Goal: Book appointment/travel/reservation

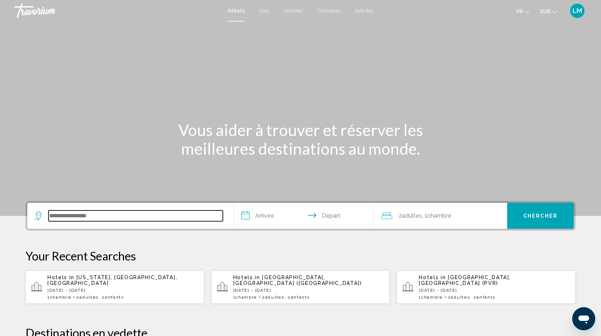
click at [194, 220] on input "Search widget" at bounding box center [136, 215] width 174 height 11
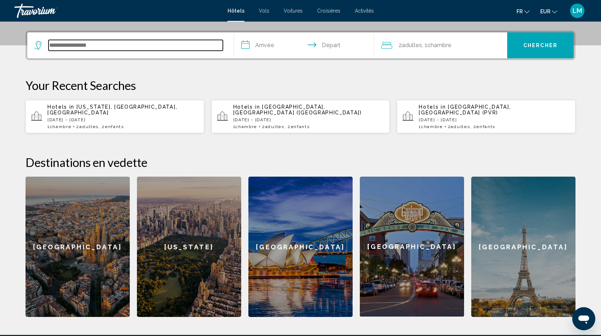
scroll to position [178, 0]
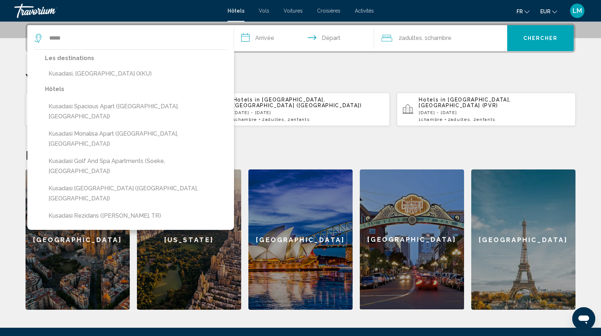
click at [213, 73] on button "Kusadasi, [GEOGRAPHIC_DATA] (XKU)" at bounding box center [136, 74] width 182 height 14
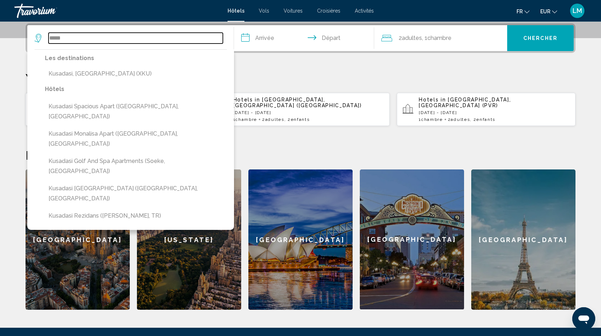
type input "**********"
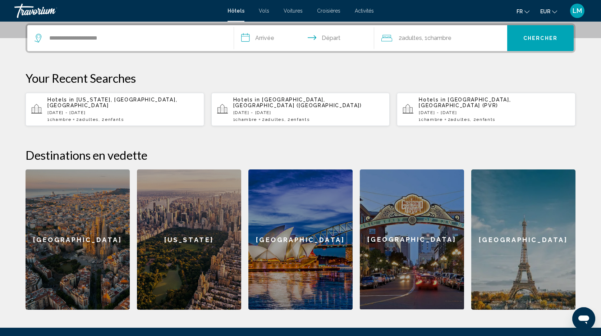
click at [267, 38] on input "**********" at bounding box center [305, 39] width 143 height 28
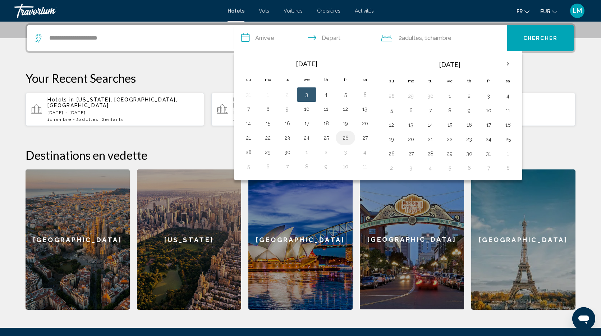
click at [344, 139] on button "26" at bounding box center [346, 138] width 12 height 10
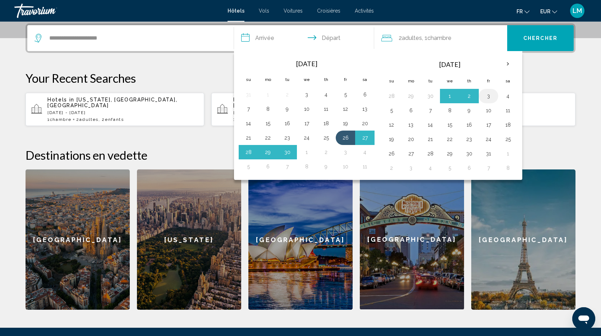
click at [489, 98] on button "3" at bounding box center [489, 96] width 12 height 10
type input "**********"
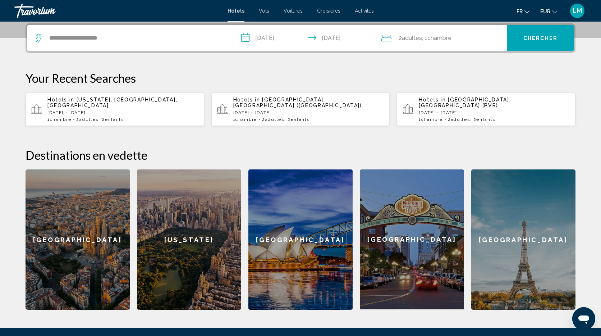
click at [534, 29] on button "Chercher" at bounding box center [540, 38] width 67 height 26
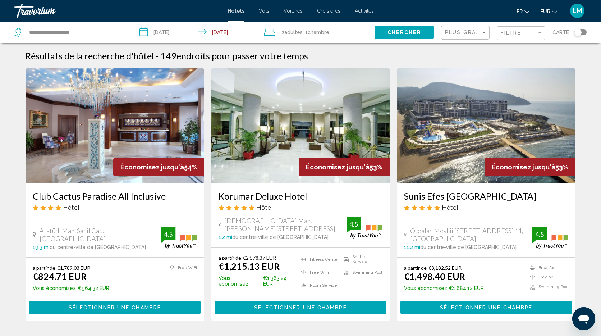
click at [131, 98] on img "Main content" at bounding box center [115, 125] width 179 height 115
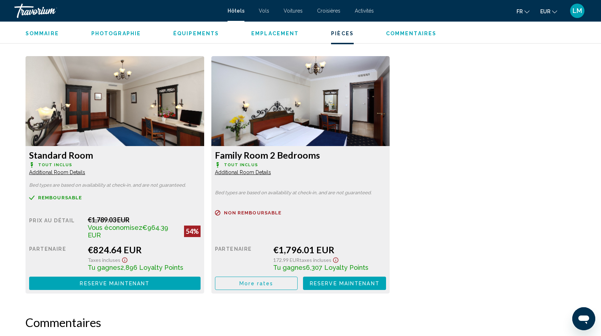
scroll to position [964, 0]
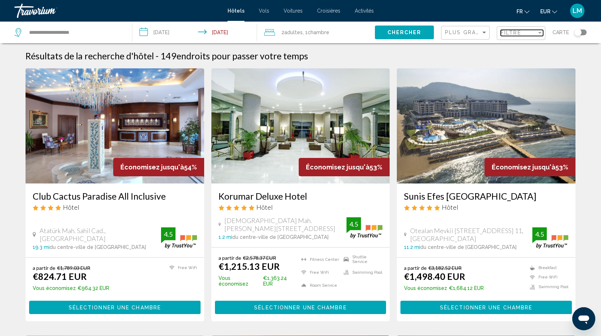
click at [529, 34] on div "Filtre" at bounding box center [519, 33] width 36 height 6
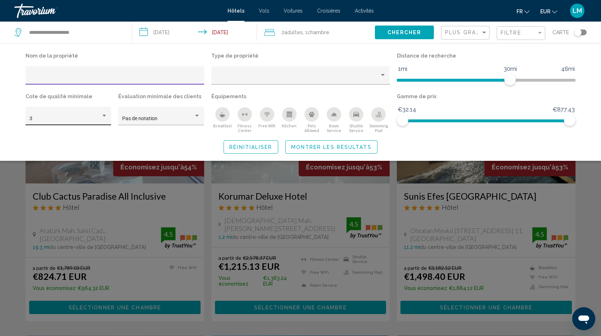
click at [43, 118] on div "3" at bounding box center [65, 119] width 72 height 6
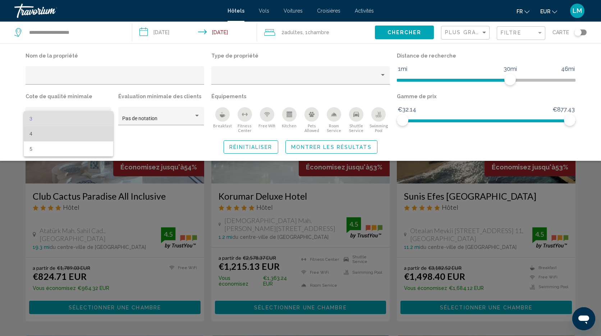
drag, startPoint x: 49, startPoint y: 134, endPoint x: 52, endPoint y: 134, distance: 3.6
click at [49, 134] on span "4" at bounding box center [68, 133] width 78 height 15
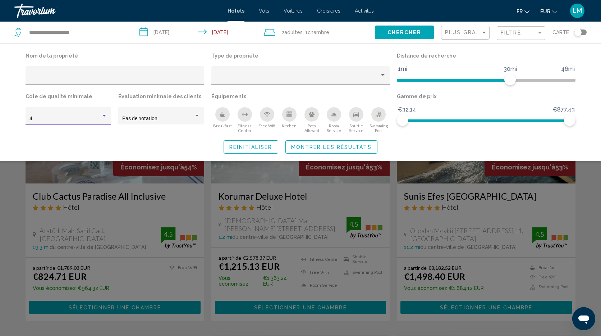
drag, startPoint x: 223, startPoint y: 117, endPoint x: 285, endPoint y: 117, distance: 62.2
click at [223, 117] on icon "Breakfast" at bounding box center [222, 115] width 5 height 3
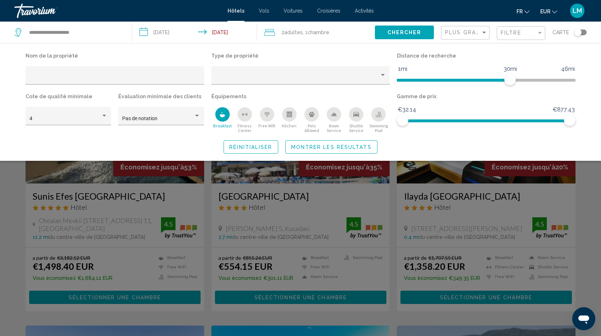
click at [382, 115] on div "Swimming Pool" at bounding box center [378, 114] width 14 height 14
click at [315, 148] on span "Montrer les résultats" at bounding box center [331, 147] width 81 height 6
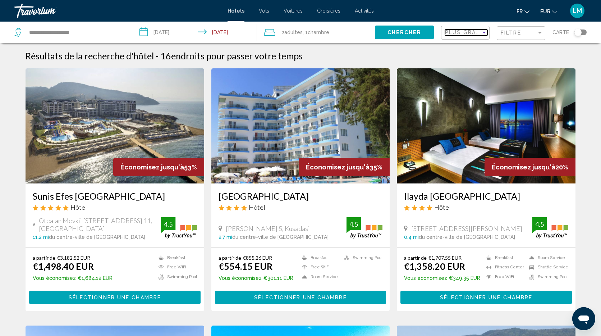
click at [464, 33] on span "Plus grandes économies" at bounding box center [488, 32] width 86 height 6
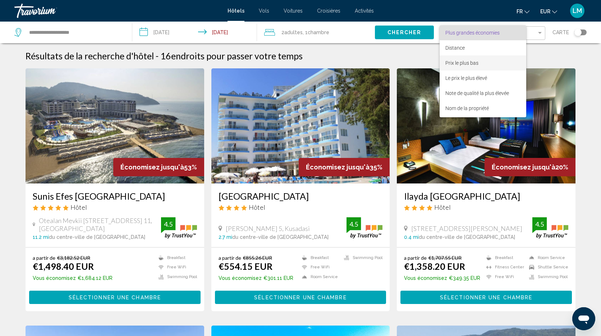
click at [471, 60] on span "Prix le plus bas" at bounding box center [461, 63] width 33 height 6
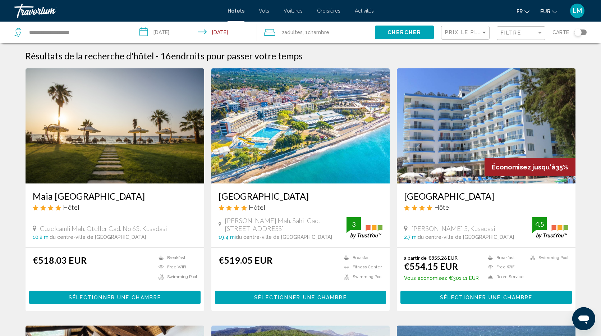
click at [321, 109] on img "Main content" at bounding box center [300, 125] width 179 height 115
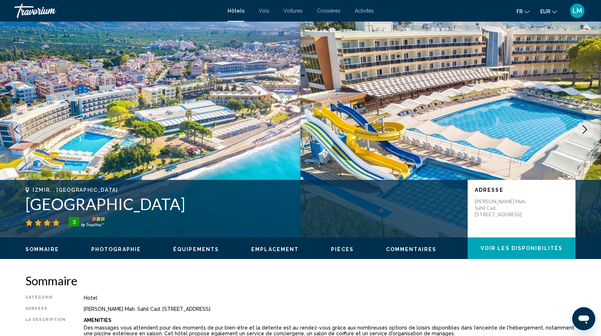
drag, startPoint x: 190, startPoint y: 205, endPoint x: 17, endPoint y: 208, distance: 172.6
click at [17, 208] on div "[GEOGRAPHIC_DATA], , [GEOGRAPHIC_DATA] [GEOGRAPHIC_DATA] 3 Adresse [PERSON_NAME…" at bounding box center [300, 208] width 579 height 43
copy h1 "[GEOGRAPHIC_DATA]"
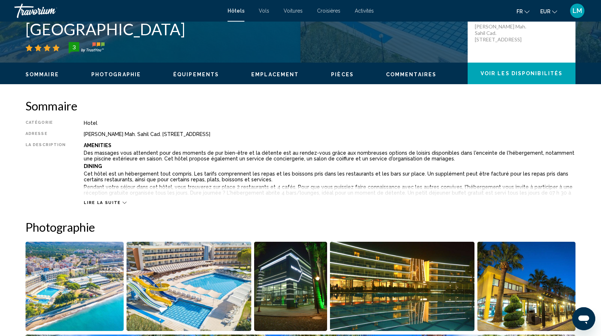
scroll to position [173, 0]
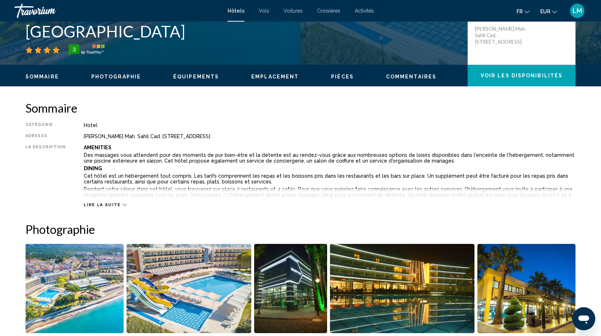
click at [292, 111] on h2 "Sommaire" at bounding box center [301, 108] width 550 height 14
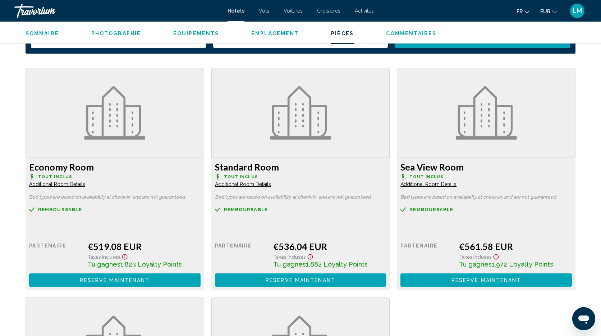
scroll to position [969, 0]
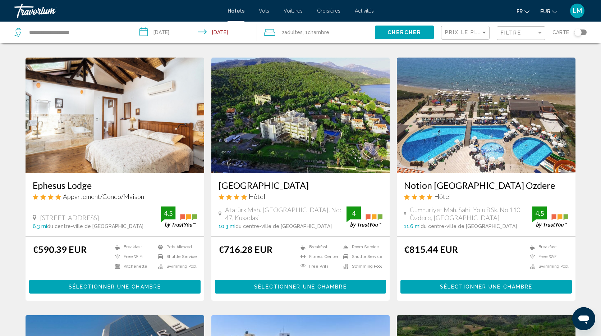
scroll to position [267, 0]
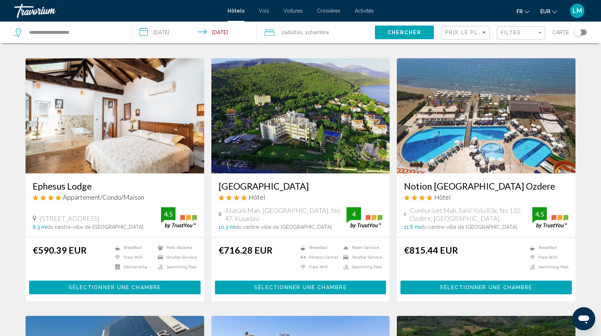
click at [552, 125] on img "Main content" at bounding box center [486, 115] width 179 height 115
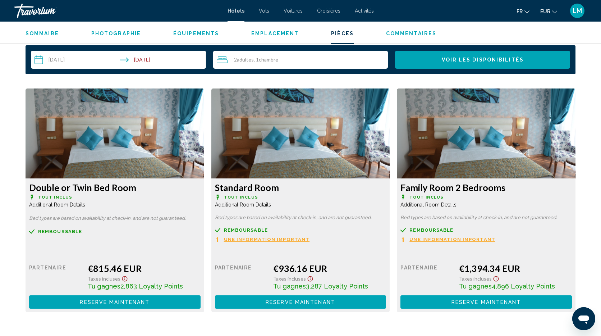
scroll to position [933, 0]
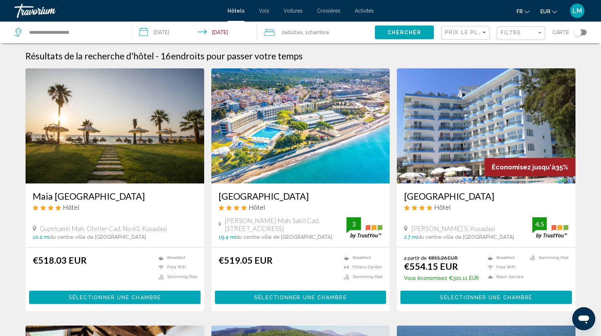
click at [149, 104] on img "Main content" at bounding box center [115, 125] width 179 height 115
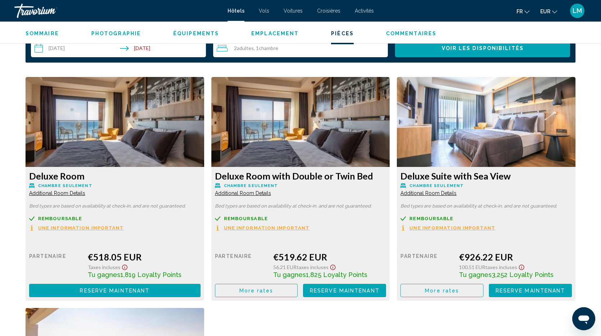
scroll to position [942, 0]
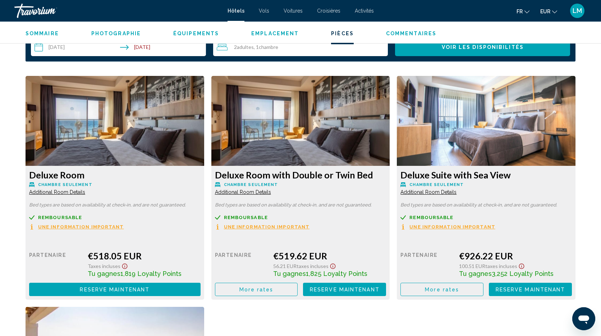
click at [267, 289] on span "More rates" at bounding box center [256, 290] width 34 height 6
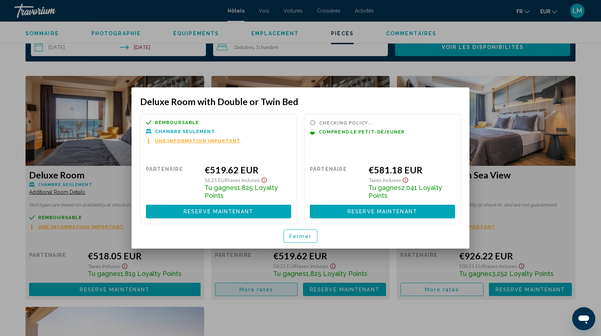
scroll to position [0, 0]
click at [301, 235] on span "Fermer" at bounding box center [300, 236] width 22 height 6
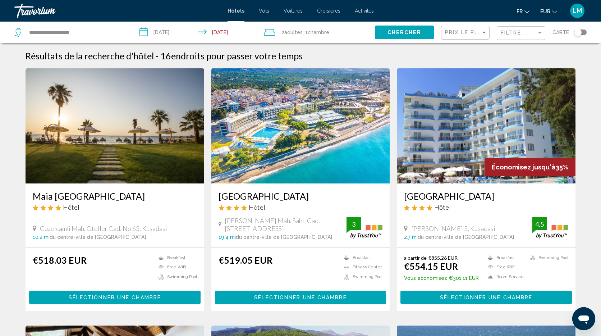
click at [490, 116] on img "Main content" at bounding box center [486, 125] width 179 height 115
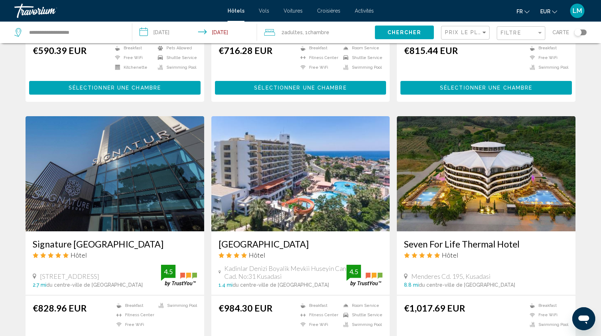
scroll to position [466, 0]
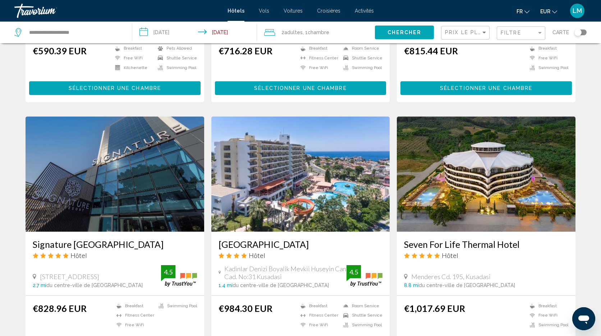
click at [182, 157] on img "Main content" at bounding box center [115, 173] width 179 height 115
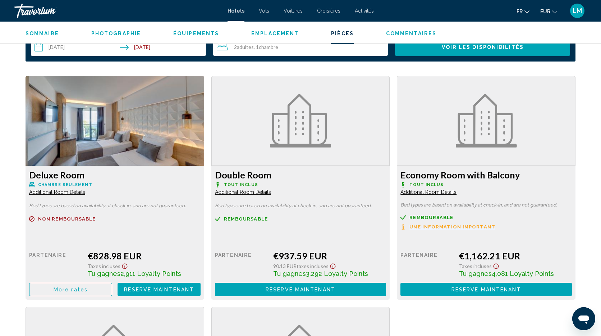
scroll to position [945, 0]
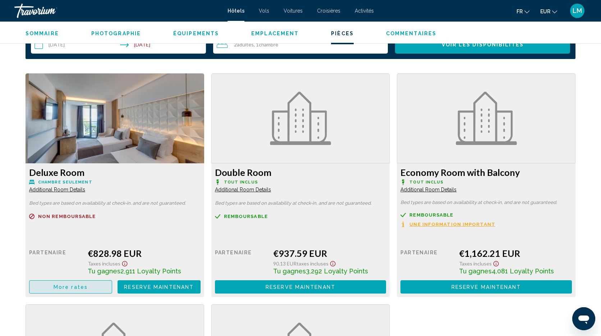
click at [88, 290] on button "More rates" at bounding box center [70, 286] width 83 height 13
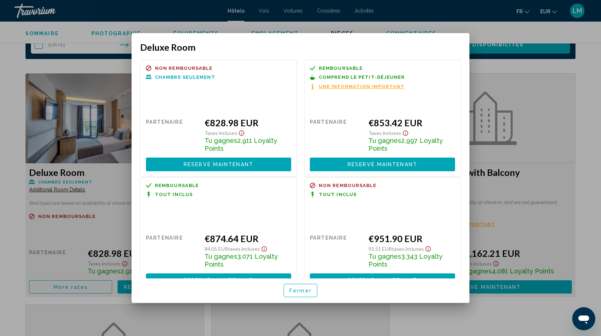
click at [15, 115] on div at bounding box center [300, 168] width 601 height 336
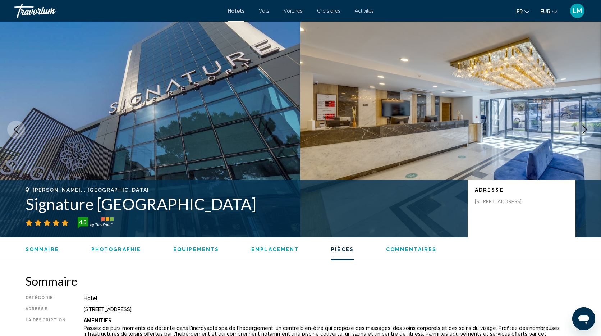
scroll to position [945, 0]
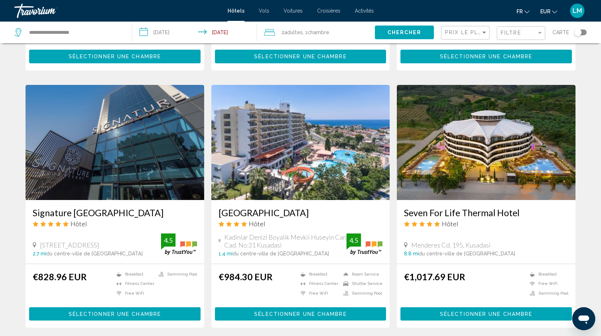
scroll to position [512, 0]
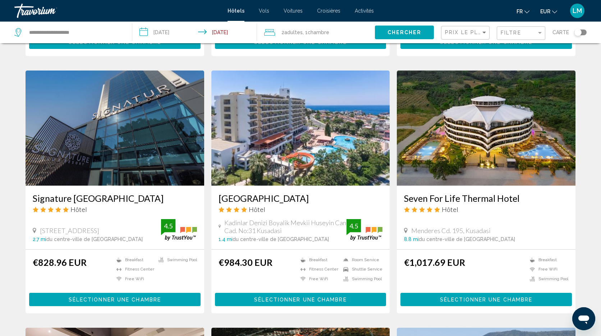
click at [514, 99] on img "Main content" at bounding box center [486, 127] width 179 height 115
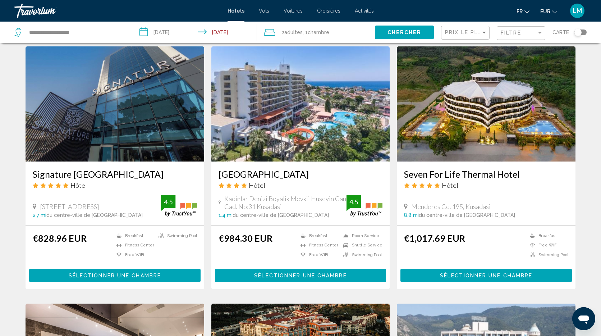
scroll to position [537, 0]
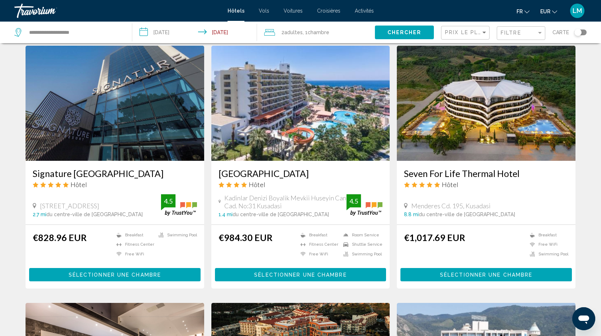
click at [316, 135] on img "Main content" at bounding box center [300, 103] width 179 height 115
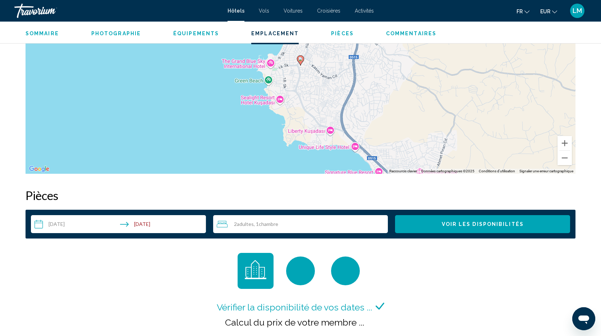
scroll to position [767, 0]
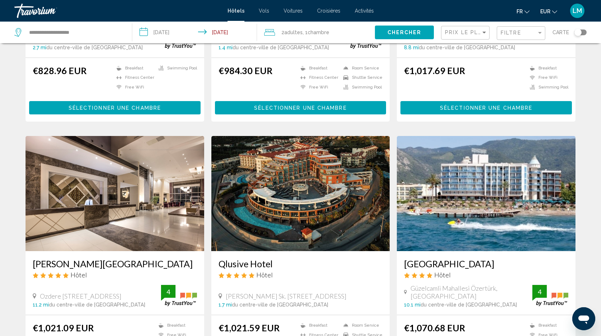
scroll to position [705, 0]
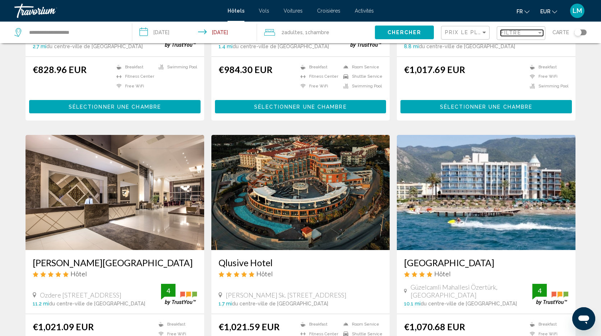
click at [519, 34] on span "Filtre" at bounding box center [511, 33] width 20 height 6
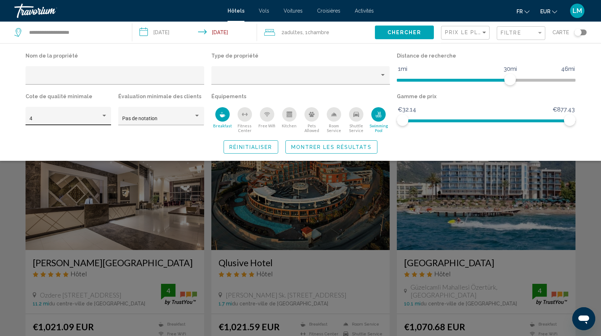
click at [65, 108] on div "4" at bounding box center [69, 116] width 86 height 18
click at [67, 130] on span "5" at bounding box center [68, 133] width 78 height 15
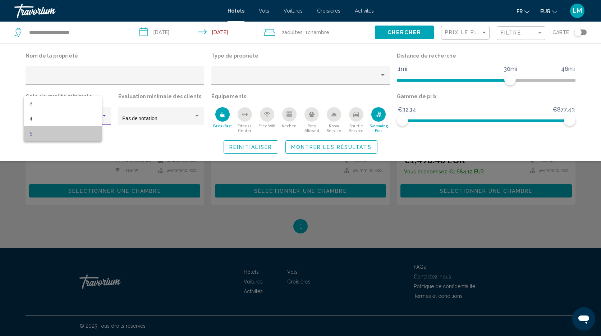
scroll to position [191, 0]
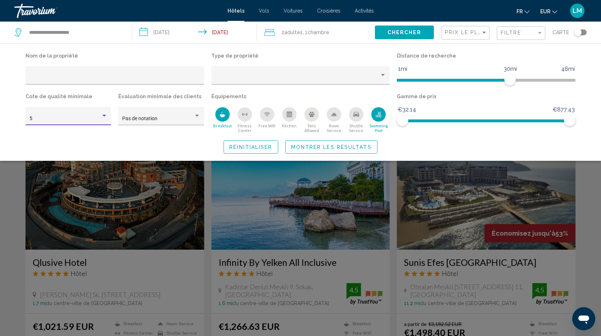
click at [307, 148] on span "Montrer les résultats" at bounding box center [331, 147] width 81 height 6
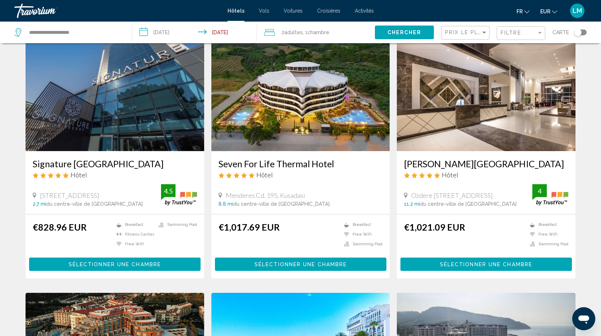
scroll to position [0, 0]
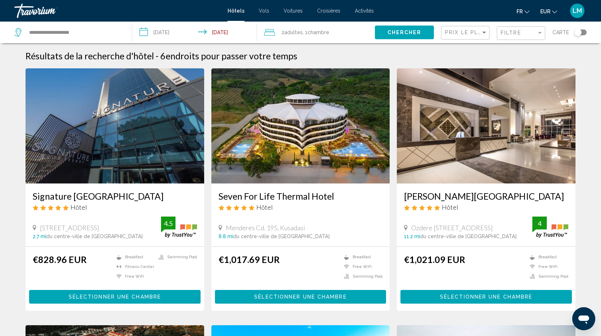
click at [449, 127] on img "Main content" at bounding box center [486, 125] width 179 height 115
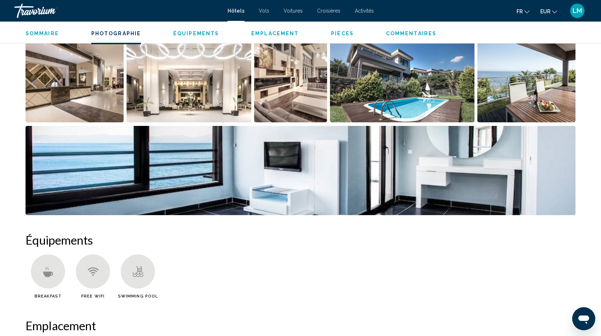
scroll to position [385, 0]
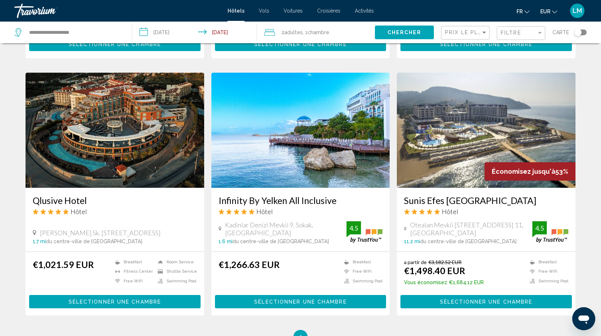
scroll to position [248, 0]
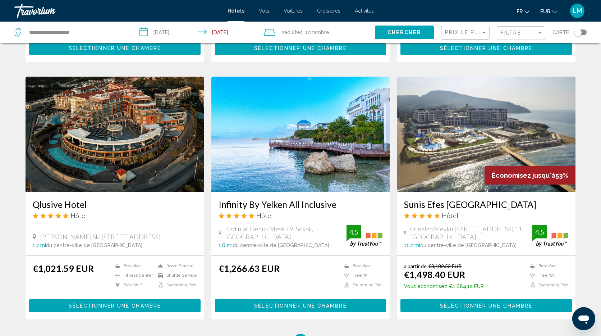
click at [534, 154] on img "Main content" at bounding box center [486, 134] width 179 height 115
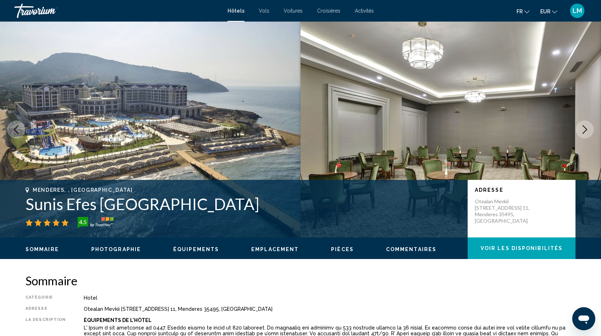
drag, startPoint x: 280, startPoint y: 209, endPoint x: 29, endPoint y: 196, distance: 251.3
click at [29, 196] on h1 "Sunis Efes [GEOGRAPHIC_DATA]" at bounding box center [243, 203] width 435 height 19
copy h1 "Sunis Efes [GEOGRAPHIC_DATA]"
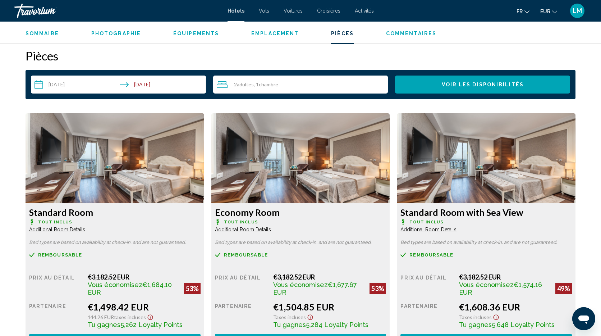
scroll to position [906, 0]
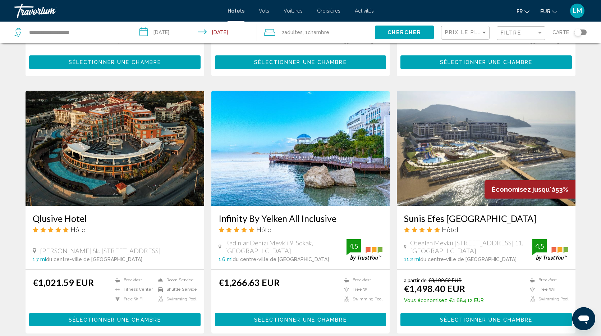
scroll to position [236, 0]
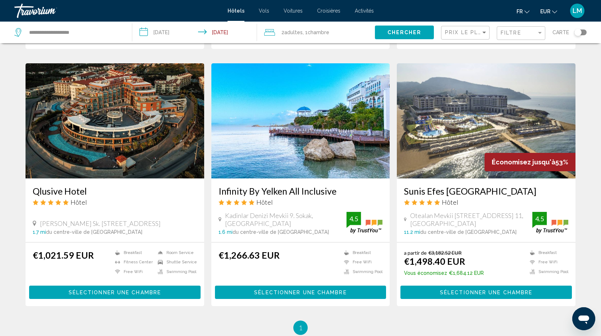
click at [325, 105] on img "Main content" at bounding box center [300, 120] width 179 height 115
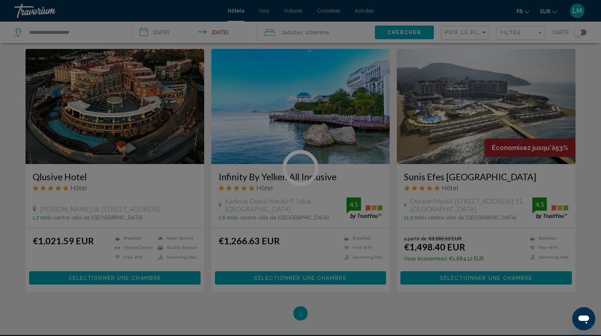
scroll to position [277, 0]
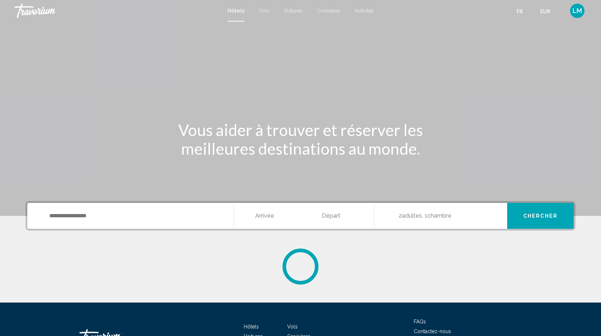
click at [363, 10] on span "Activités" at bounding box center [364, 11] width 19 height 6
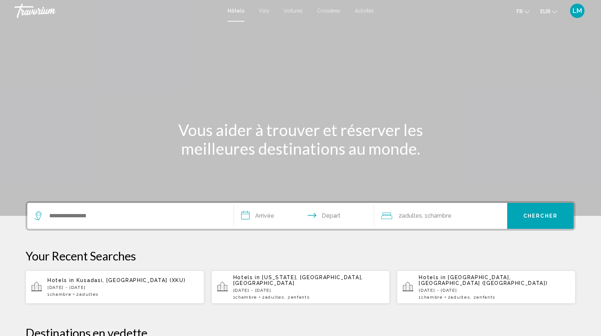
drag, startPoint x: 364, startPoint y: 11, endPoint x: 379, endPoint y: 0, distance: 18.5
click at [0, 0] on div at bounding box center [0, 0] width 0 height 0
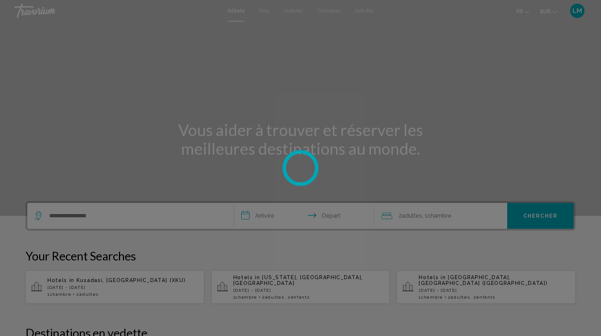
drag, startPoint x: 379, startPoint y: 0, endPoint x: 365, endPoint y: 16, distance: 20.9
click at [365, 10] on div at bounding box center [300, 168] width 601 height 336
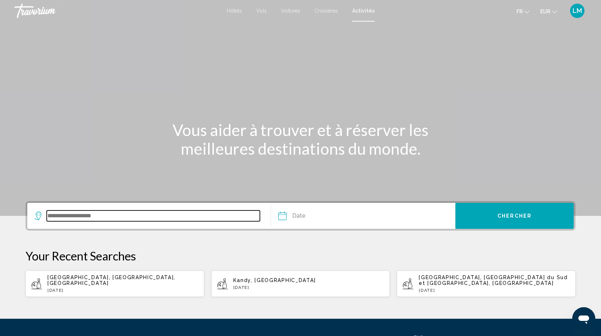
click at [145, 213] on input "Search widget" at bounding box center [153, 215] width 213 height 11
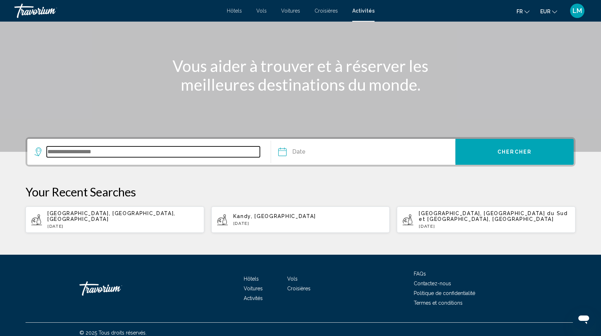
scroll to position [71, 0]
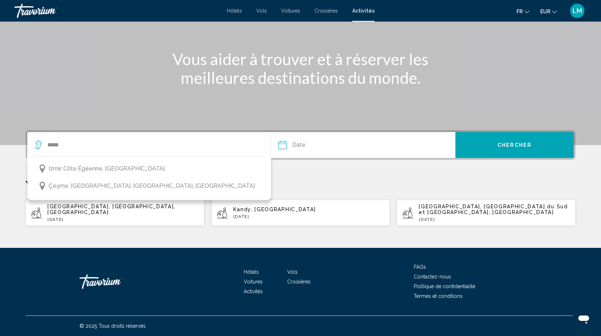
click at [154, 171] on button "Izmir, Côte égéenne, Turquie" at bounding box center [149, 169] width 229 height 14
type input "**********"
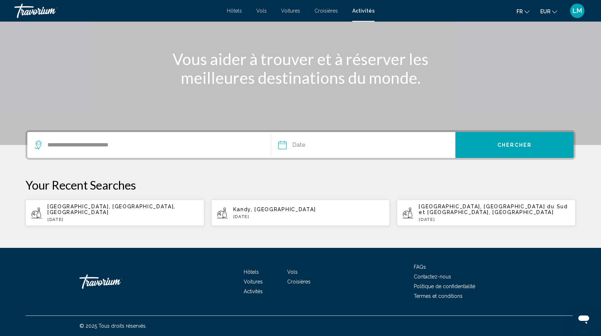
click at [325, 145] on input "Date" at bounding box center [321, 146] width 91 height 28
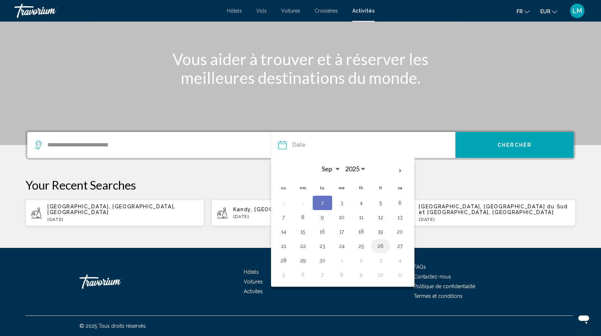
click at [383, 247] on button "26" at bounding box center [381, 246] width 12 height 10
type input "**********"
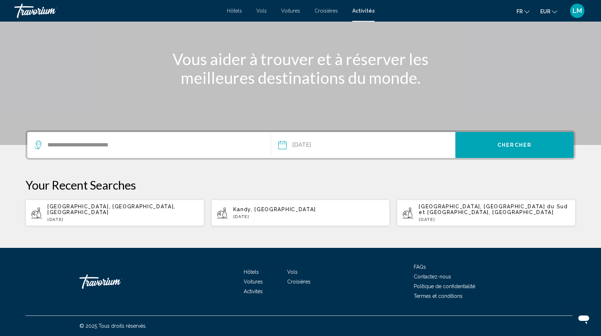
click at [498, 143] on span "Chercher" at bounding box center [515, 145] width 34 height 6
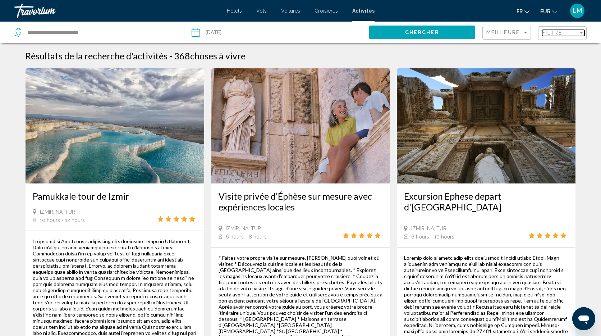
click at [559, 32] on span "Filtre" at bounding box center [552, 33] width 20 height 6
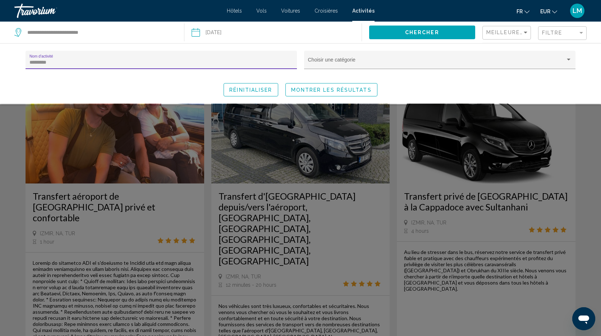
type input "*********"
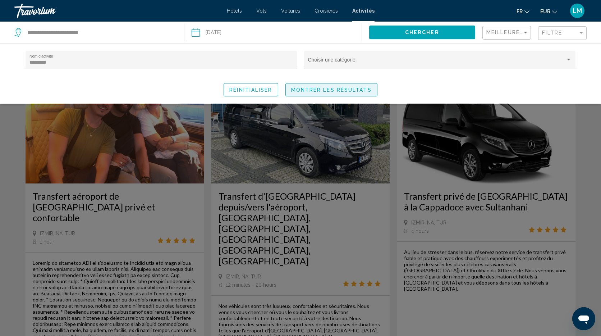
click at [345, 88] on span "Montrer les résultats" at bounding box center [331, 90] width 81 height 6
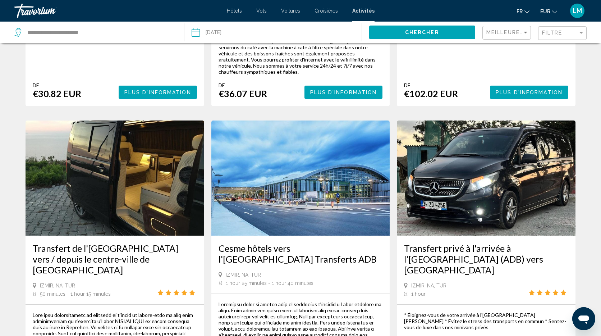
scroll to position [314, 0]
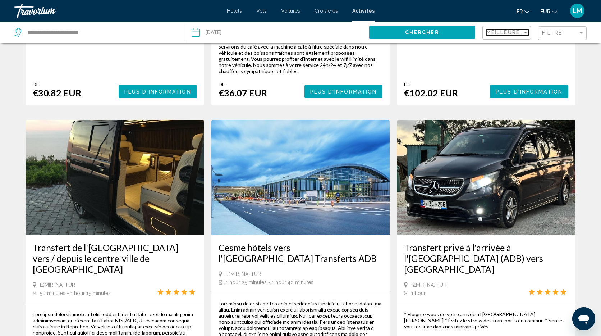
click at [509, 30] on span "Meilleures ventes" at bounding box center [518, 32] width 64 height 6
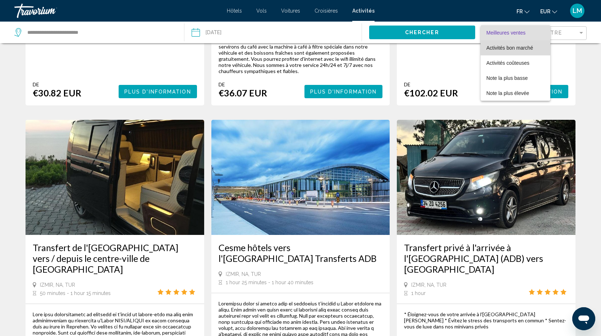
click at [518, 48] on span "Activités bon marché" at bounding box center [509, 48] width 47 height 6
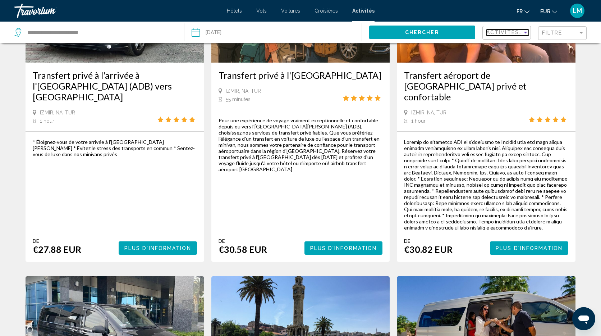
scroll to position [120, 0]
